Goal: Transaction & Acquisition: Download file/media

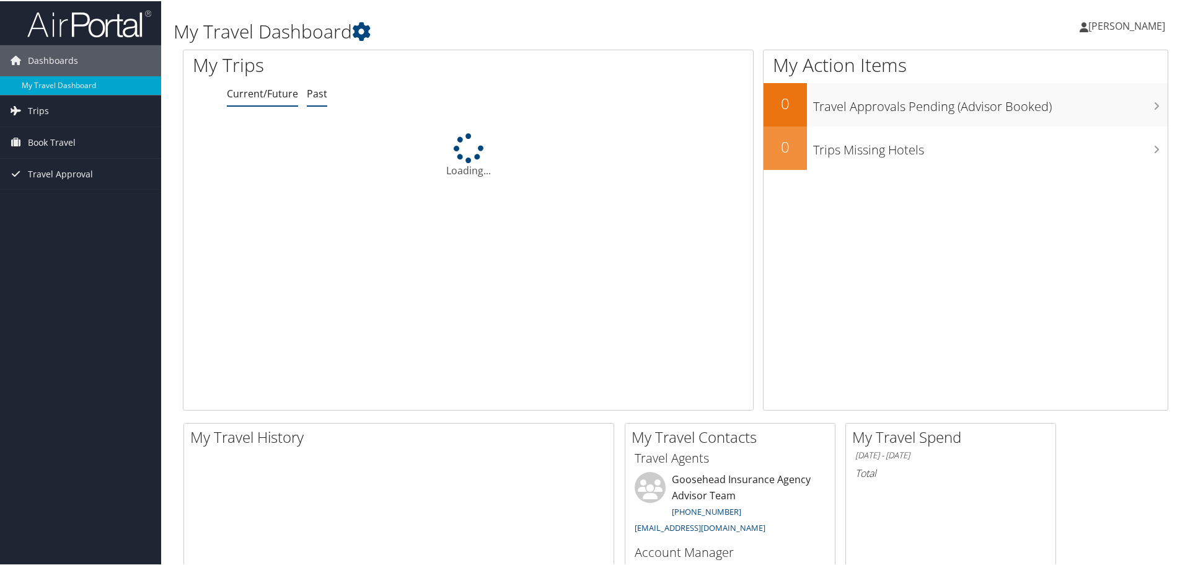
click at [321, 93] on link "Past" at bounding box center [317, 93] width 20 height 14
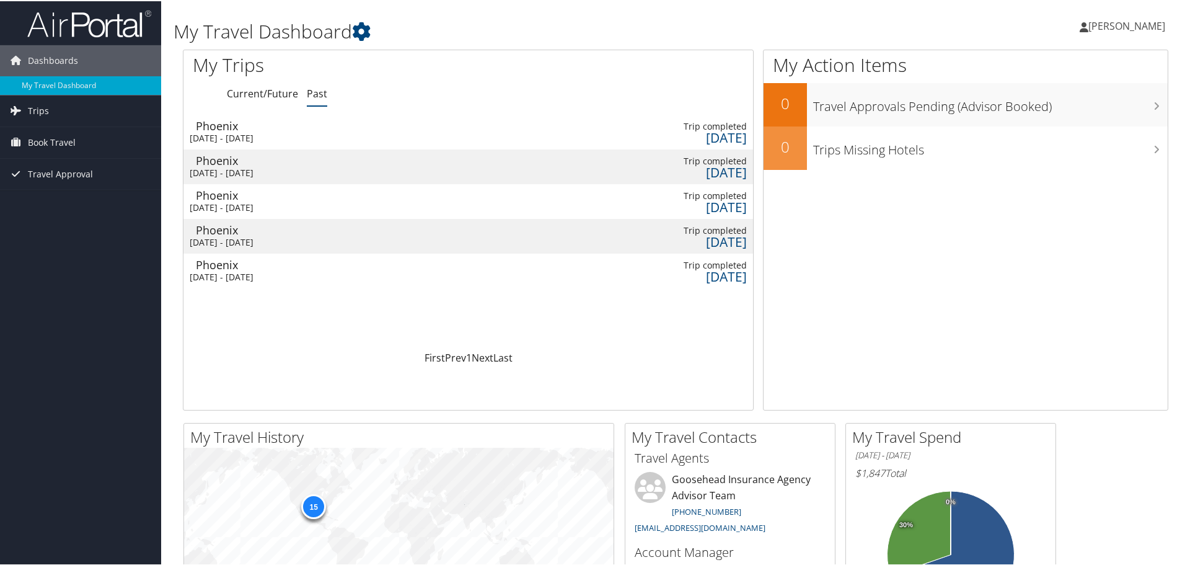
click at [293, 133] on div "Tue 30 Sep 2025 - Thu 2 Oct 2025" at bounding box center [356, 136] width 332 height 11
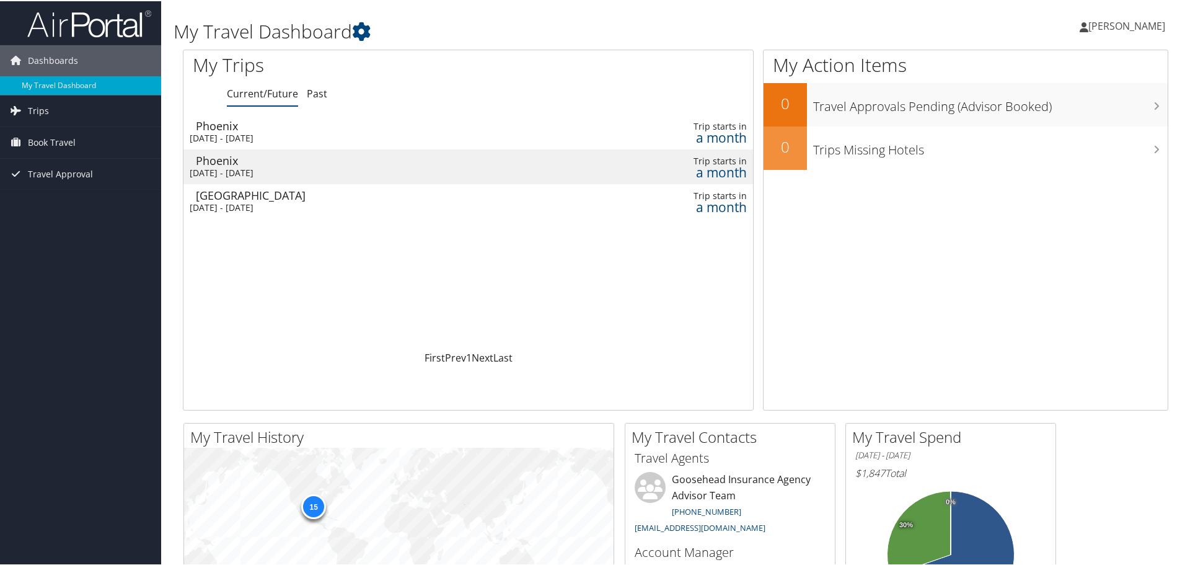
click at [289, 163] on div "Phoenix" at bounding box center [370, 159] width 348 height 11
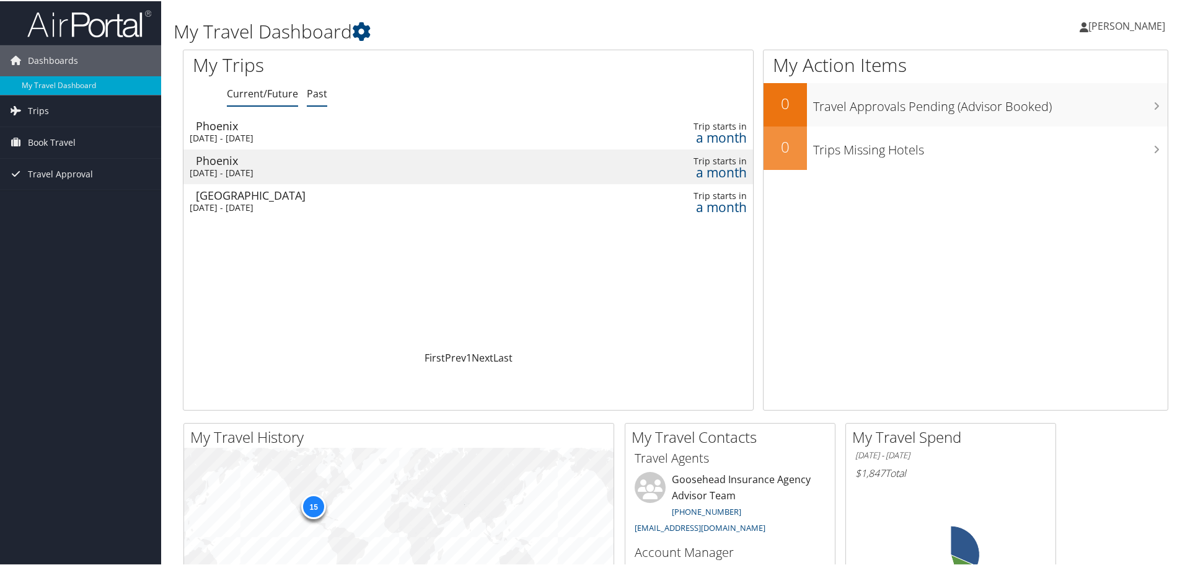
click at [311, 99] on link "Past" at bounding box center [317, 93] width 20 height 14
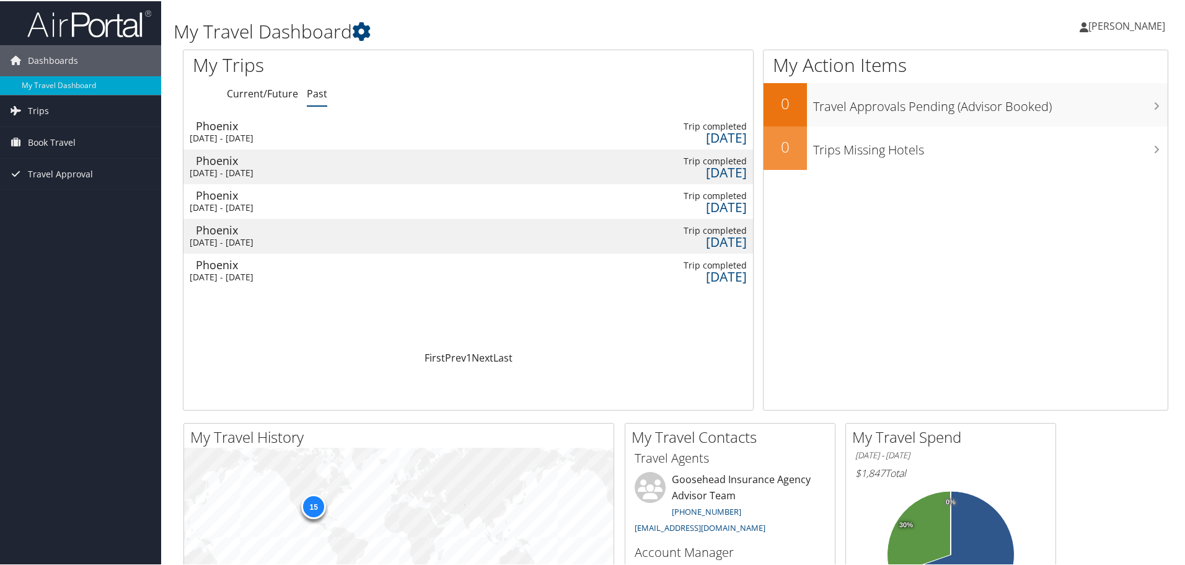
click at [310, 205] on div "[DATE] - [DATE]" at bounding box center [364, 206] width 348 height 11
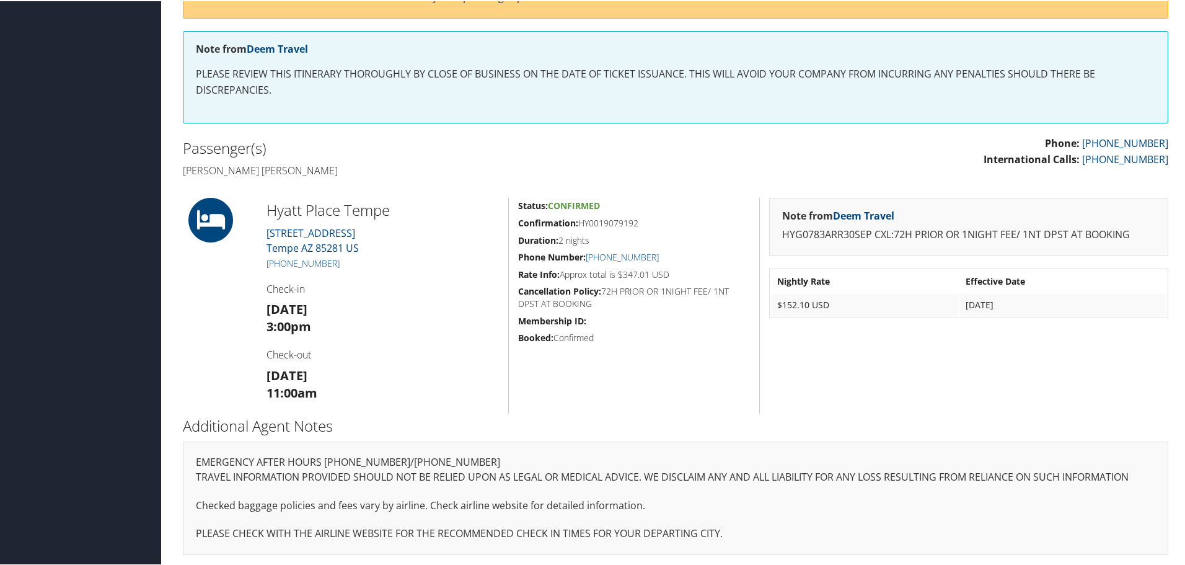
scroll to position [192, 0]
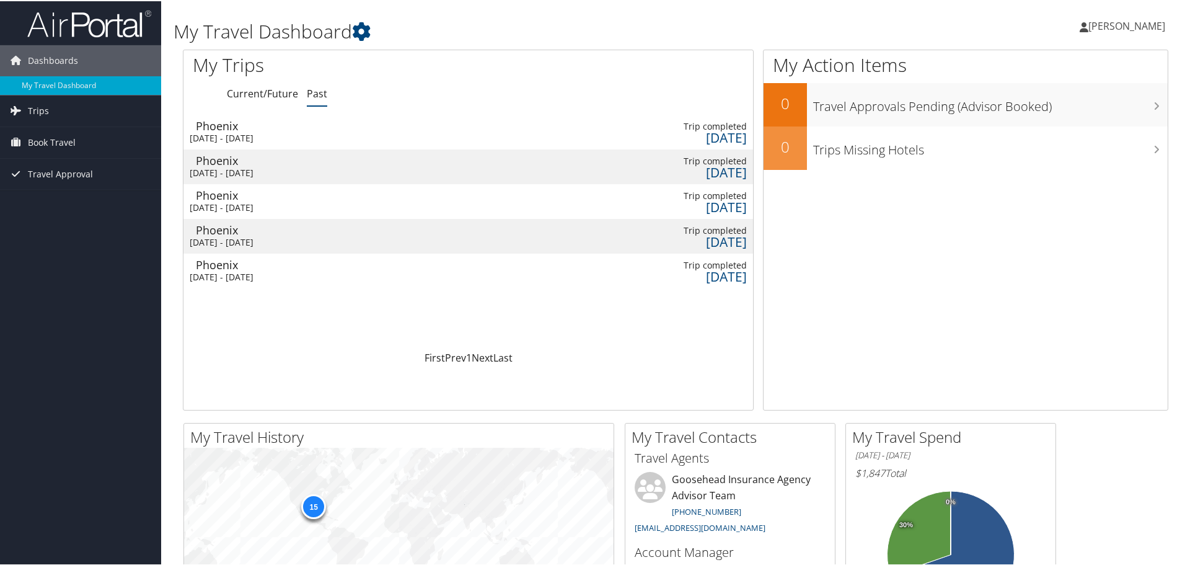
click at [247, 164] on div "Phoenix" at bounding box center [362, 159] width 332 height 11
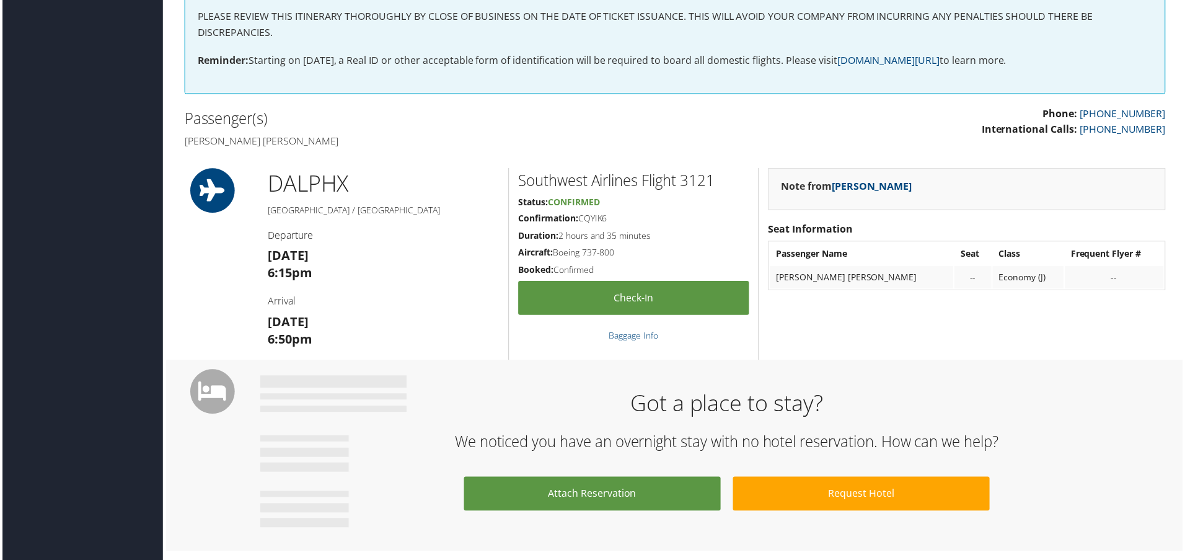
scroll to position [248, 0]
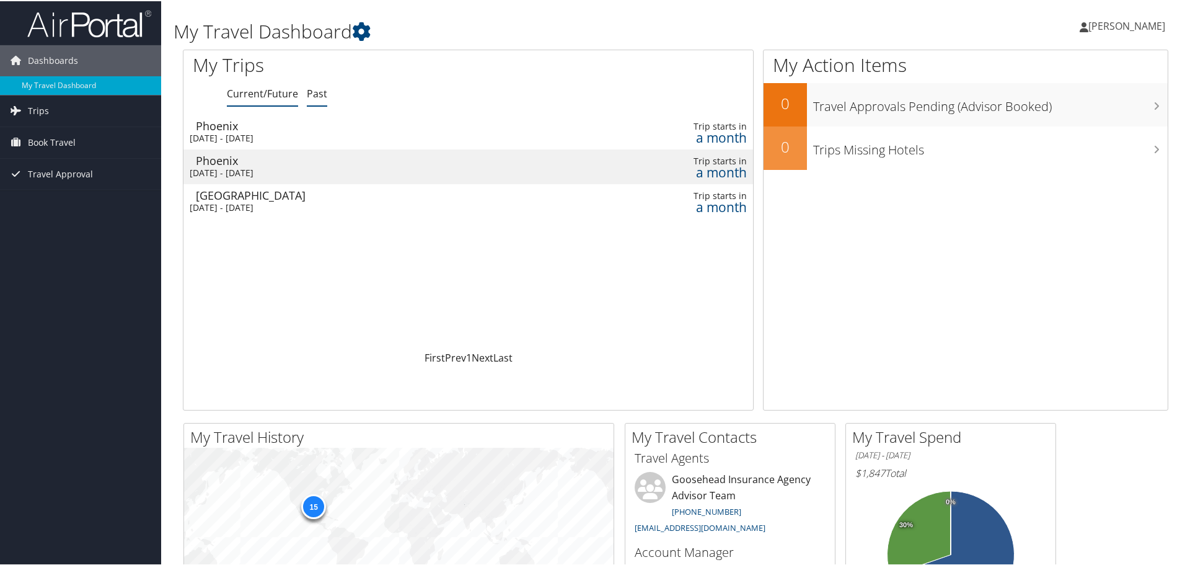
click at [310, 95] on link "Past" at bounding box center [317, 93] width 20 height 14
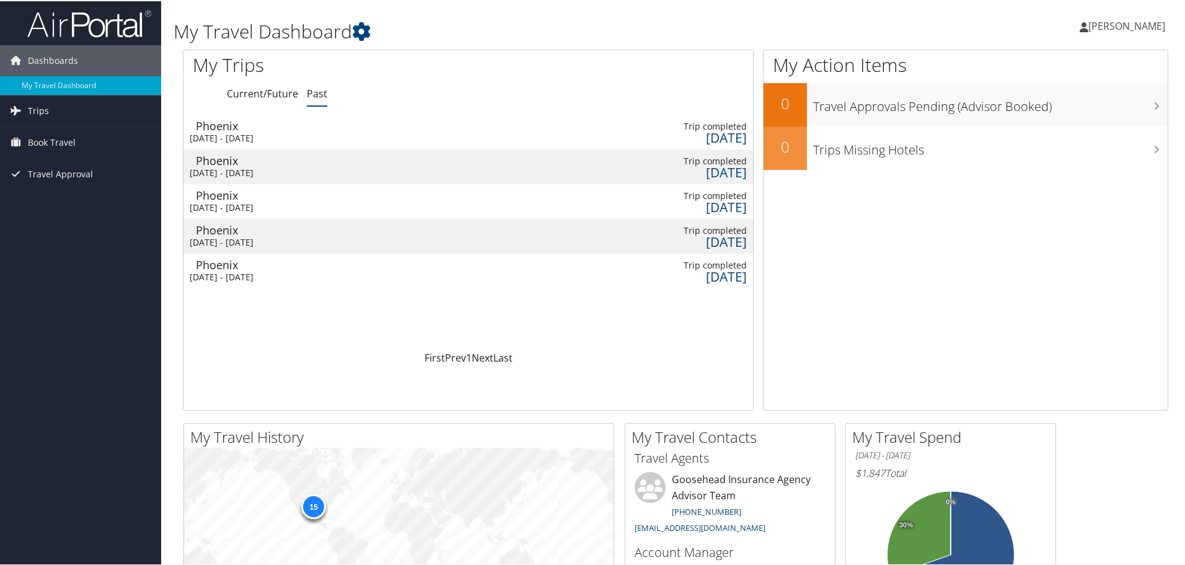
click at [256, 165] on td "Phoenix Tue 30 Sep 2025 - Thu 2 Oct 2025" at bounding box center [364, 165] width 361 height 35
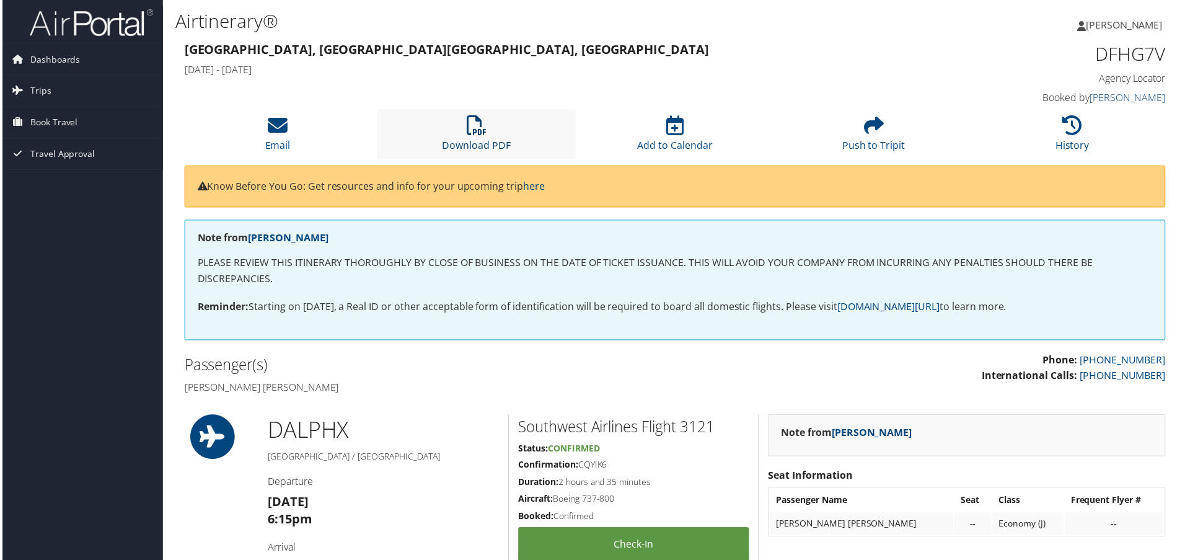
click at [478, 143] on link "Download PDF" at bounding box center [476, 138] width 69 height 30
